Goal: Contribute content: Contribute content

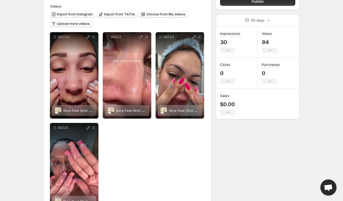
scroll to position [73, 0]
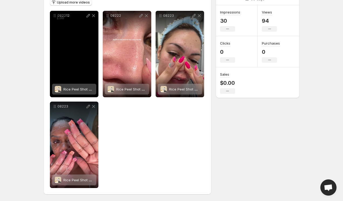
click at [74, 72] on div "082212" at bounding box center [74, 54] width 49 height 86
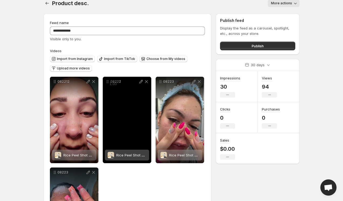
scroll to position [0, 0]
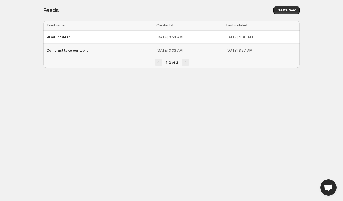
click at [67, 47] on div "Don't just take our word" at bounding box center [100, 50] width 106 height 10
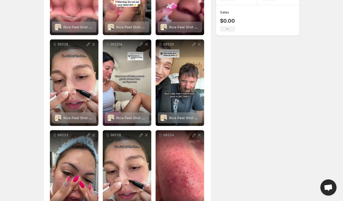
scroll to position [137, 0]
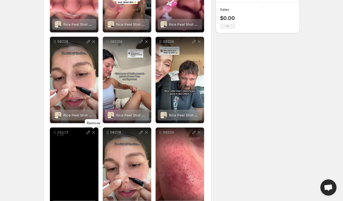
click at [92, 133] on icon at bounding box center [93, 132] width 3 height 3
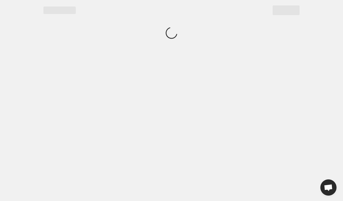
scroll to position [0, 0]
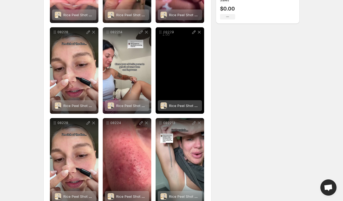
scroll to position [164, 0]
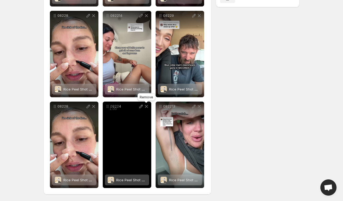
click at [147, 105] on icon at bounding box center [146, 106] width 3 height 3
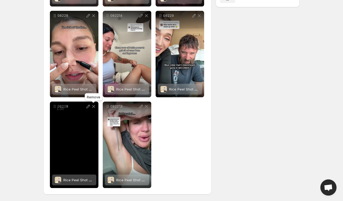
click at [93, 106] on icon at bounding box center [93, 105] width 5 height 5
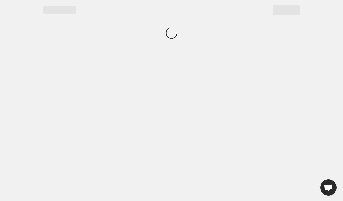
scroll to position [0, 0]
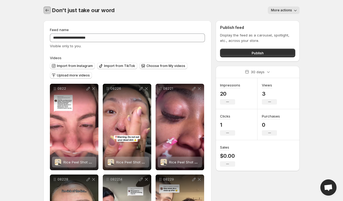
click at [44, 9] on icon "Settings" at bounding box center [46, 10] width 5 height 5
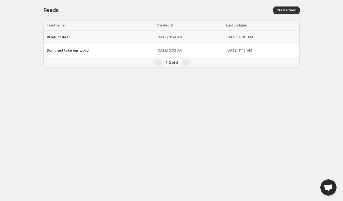
click at [53, 36] on span "Product desc." at bounding box center [59, 37] width 25 height 4
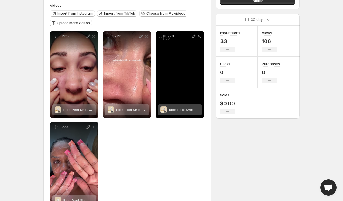
scroll to position [65, 0]
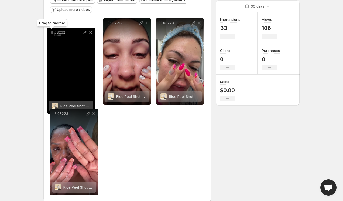
drag, startPoint x: 106, startPoint y: 23, endPoint x: 50, endPoint y: 32, distance: 57.1
click at [50, 32] on icon at bounding box center [51, 32] width 5 height 5
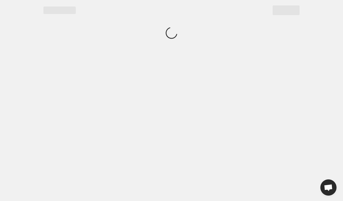
scroll to position [0, 0]
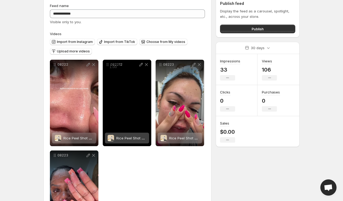
scroll to position [28, 0]
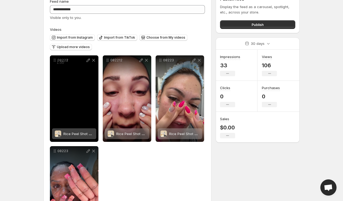
click at [68, 96] on div "08222" at bounding box center [74, 98] width 49 height 86
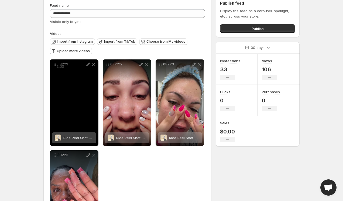
scroll to position [22, 0]
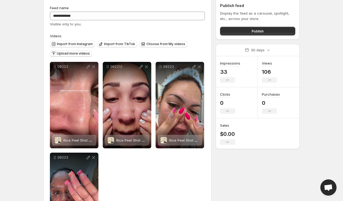
click at [79, 52] on span "Upload more videos" at bounding box center [73, 53] width 33 height 4
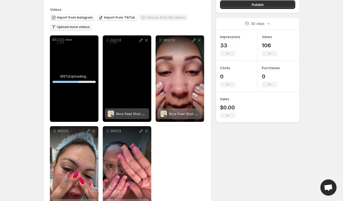
scroll to position [73, 0]
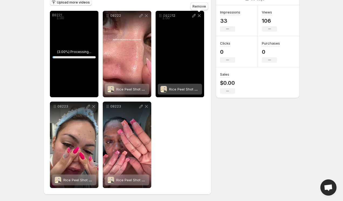
click at [201, 14] on icon at bounding box center [198, 15] width 5 height 5
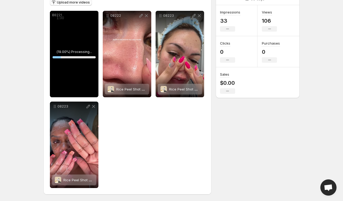
click at [141, 128] on div "08221 ( 19.00 %) Processing... 19 % Save Cancel Video title ***** File extensio…" at bounding box center [127, 99] width 155 height 177
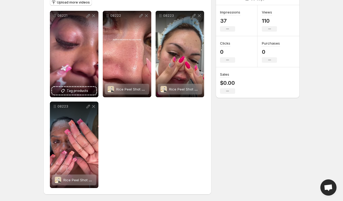
click at [115, 139] on div "08221 Tag products Save Cancel Video title ***** File extension (e.g., MOV, MP4…" at bounding box center [127, 99] width 155 height 177
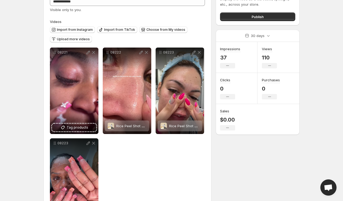
scroll to position [13, 0]
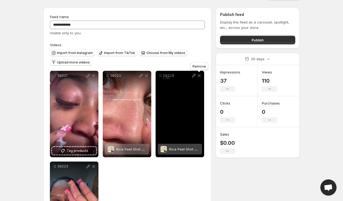
click at [200, 76] on icon at bounding box center [198, 75] width 5 height 5
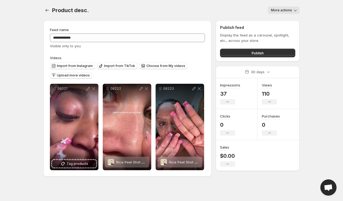
scroll to position [0, 0]
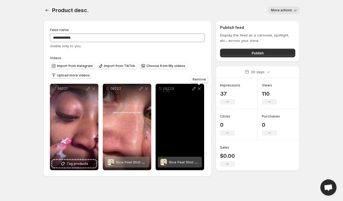
click at [199, 87] on icon at bounding box center [198, 88] width 5 height 5
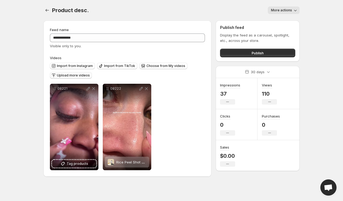
click at [70, 77] on span "Upload more videos" at bounding box center [73, 75] width 33 height 4
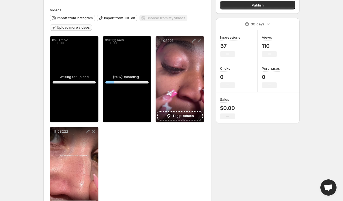
scroll to position [39, 0]
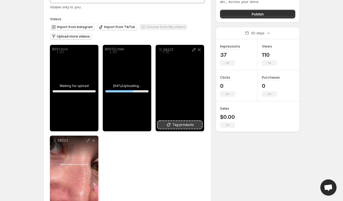
click at [167, 126] on icon at bounding box center [168, 124] width 5 height 5
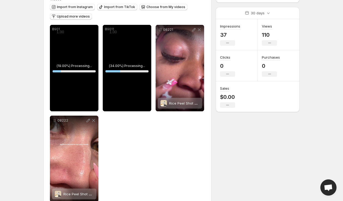
scroll to position [61, 0]
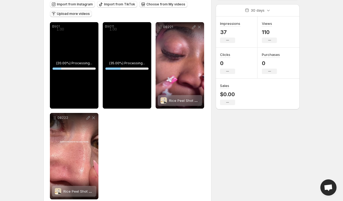
click at [120, 139] on div "0901 ( 20.00 %) Processing... 20 % Save Cancel Video title **** File extension …" at bounding box center [127, 110] width 155 height 177
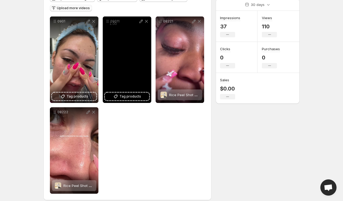
scroll to position [68, 0]
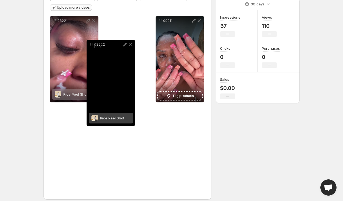
drag, startPoint x: 53, startPoint y: 113, endPoint x: 96, endPoint y: 45, distance: 80.2
click at [94, 45] on icon at bounding box center [91, 44] width 5 height 5
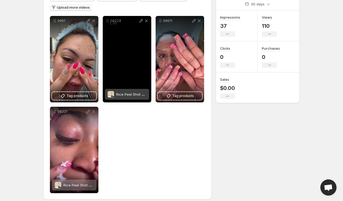
scroll to position [56, 0]
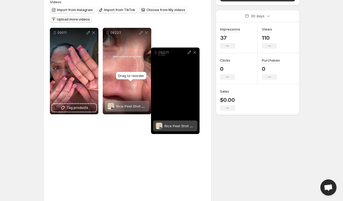
drag, startPoint x: 52, startPoint y: 123, endPoint x: 154, endPoint y: 50, distance: 125.3
click at [154, 50] on icon at bounding box center [155, 52] width 5 height 5
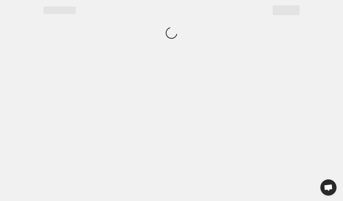
scroll to position [0, 0]
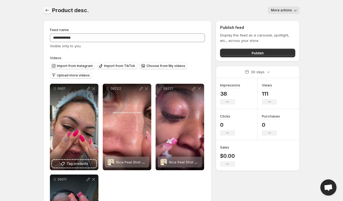
click at [45, 11] on icon "Settings" at bounding box center [46, 10] width 5 height 5
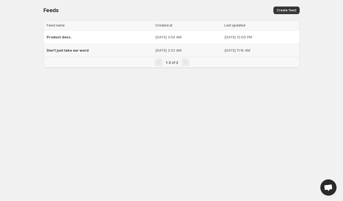
click at [70, 50] on span "Don't just take our word" at bounding box center [68, 50] width 42 height 4
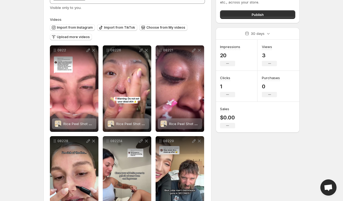
scroll to position [36, 0]
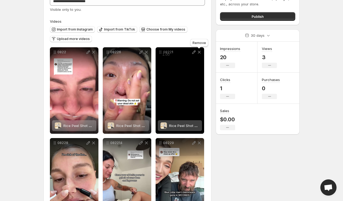
click at [200, 52] on icon at bounding box center [198, 51] width 5 height 5
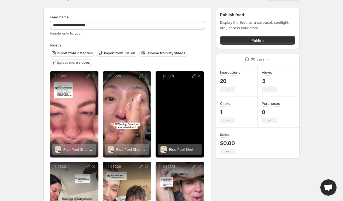
scroll to position [15, 0]
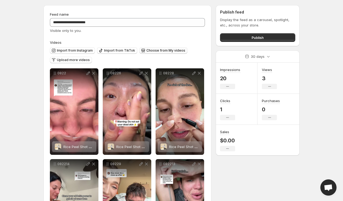
click at [157, 50] on span "Choose from My videos" at bounding box center [165, 50] width 39 height 4
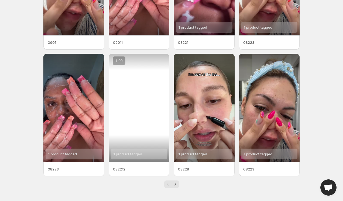
scroll to position [55, 0]
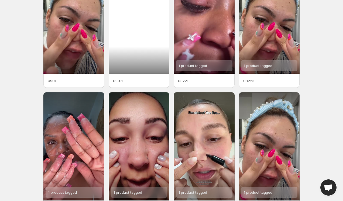
click at [136, 72] on div at bounding box center [139, 20] width 61 height 108
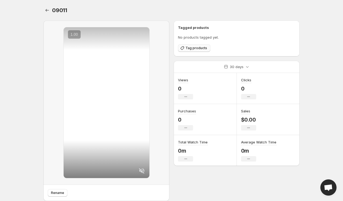
click at [196, 48] on span "Tag products" at bounding box center [196, 48] width 22 height 4
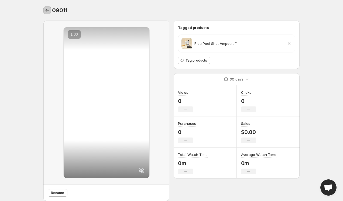
click at [48, 11] on icon "Settings" at bounding box center [46, 10] width 5 height 5
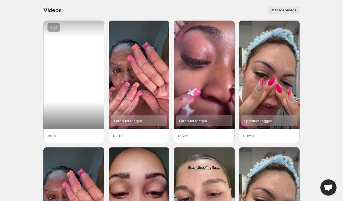
click at [74, 68] on div at bounding box center [73, 74] width 61 height 108
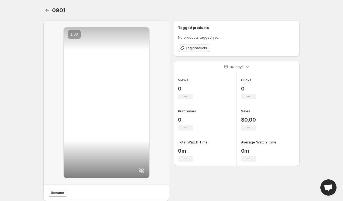
click at [188, 44] on button "Tag products" at bounding box center [194, 48] width 32 height 8
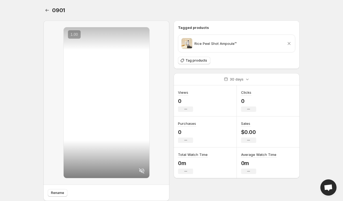
click at [43, 13] on div at bounding box center [47, 10] width 9 height 8
click at [44, 11] on button "Settings" at bounding box center [47, 10] width 8 height 8
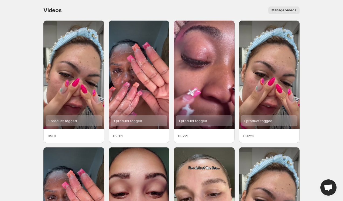
click at [28, 94] on body "Home Feeds Videos Subscription Settings Videos. This page is ready Videos Manag…" at bounding box center [171, 100] width 343 height 201
click at [280, 9] on span "Manage videos" at bounding box center [283, 10] width 25 height 4
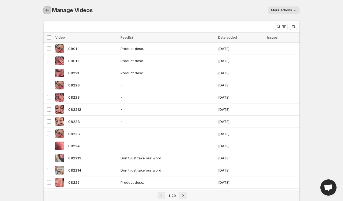
click at [49, 11] on icon "Manage Videos" at bounding box center [46, 10] width 5 height 5
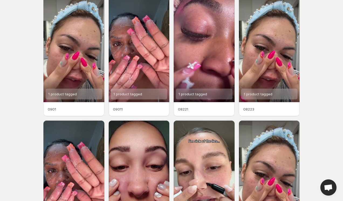
scroll to position [19, 0]
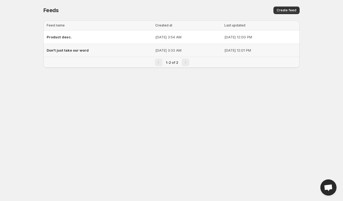
click at [77, 47] on div "Don't just take our word" at bounding box center [99, 50] width 105 height 10
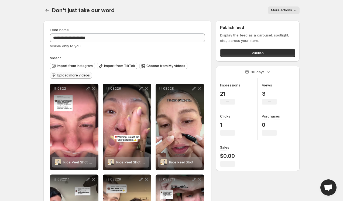
click at [80, 74] on span "Upload more videos" at bounding box center [73, 75] width 33 height 4
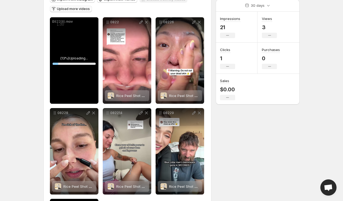
scroll to position [64, 0]
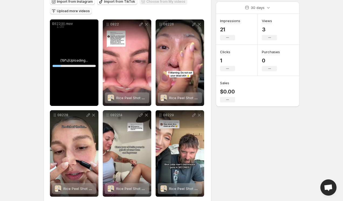
click at [84, 44] on div "0822(8).mov" at bounding box center [74, 62] width 49 height 86
click at [84, 37] on div "0822(8).mov" at bounding box center [74, 62] width 49 height 86
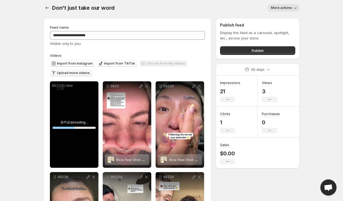
scroll to position [0, 0]
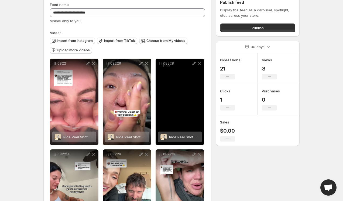
scroll to position [73, 0]
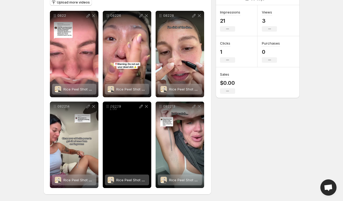
click at [138, 136] on div "08229" at bounding box center [127, 144] width 49 height 86
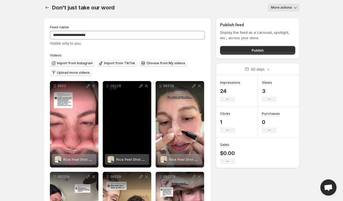
scroll to position [0, 0]
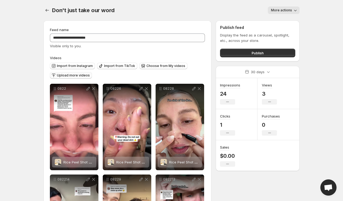
click at [72, 73] on span "Upload more videos" at bounding box center [73, 75] width 33 height 4
click at [87, 74] on span "Upload more videos" at bounding box center [73, 75] width 33 height 4
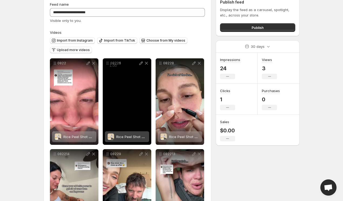
scroll to position [25, 0]
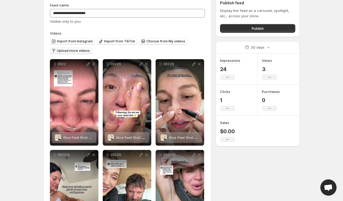
click at [72, 51] on span "Upload more videos" at bounding box center [73, 51] width 33 height 4
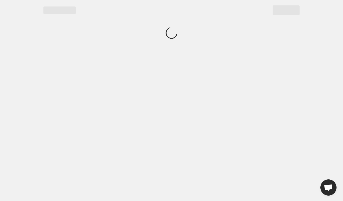
scroll to position [0, 0]
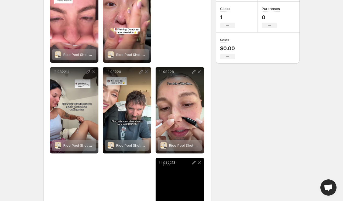
scroll to position [164, 0]
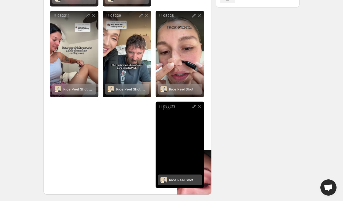
drag, startPoint x: 53, startPoint y: 65, endPoint x: 183, endPoint y: 150, distance: 156.0
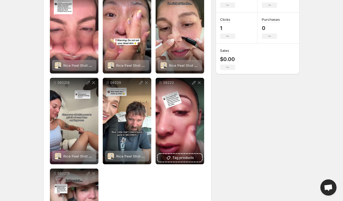
scroll to position [0, 0]
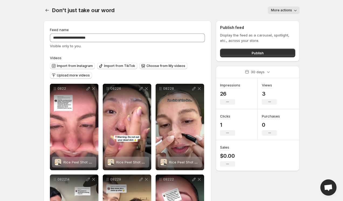
click at [48, 14] on div "Don't just take our word. This page is ready Don't just take our word More acti…" at bounding box center [171, 10] width 256 height 20
click at [48, 12] on icon "Settings" at bounding box center [46, 10] width 5 height 5
